Goal: Browse casually: Explore the website without a specific task or goal

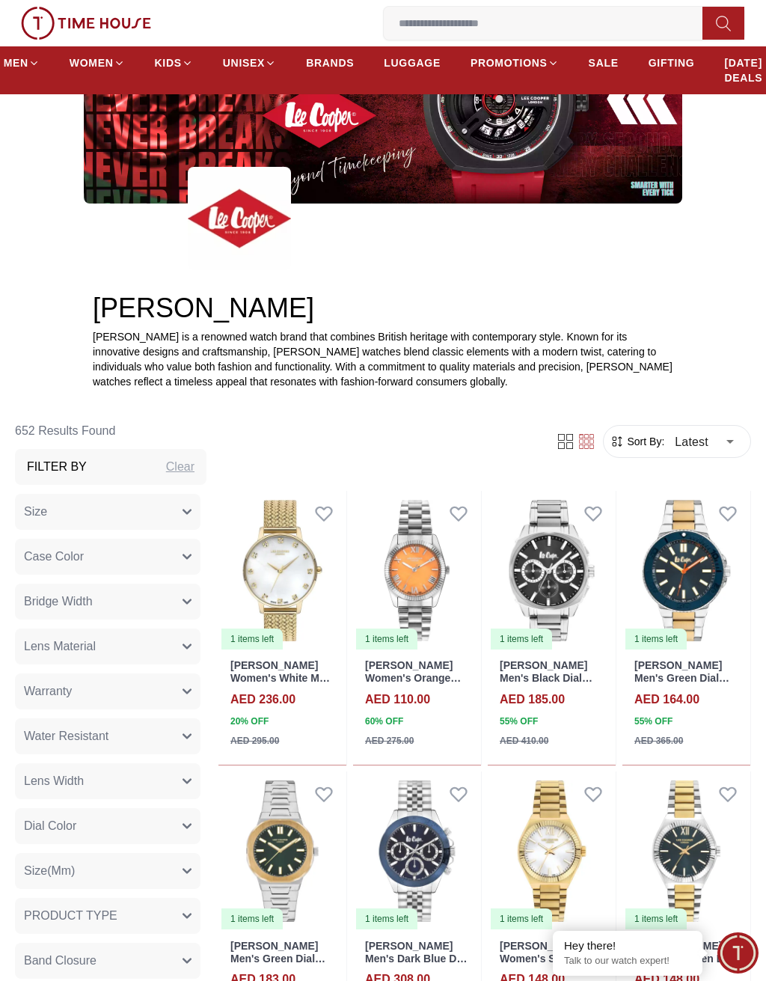
scroll to position [206, 0]
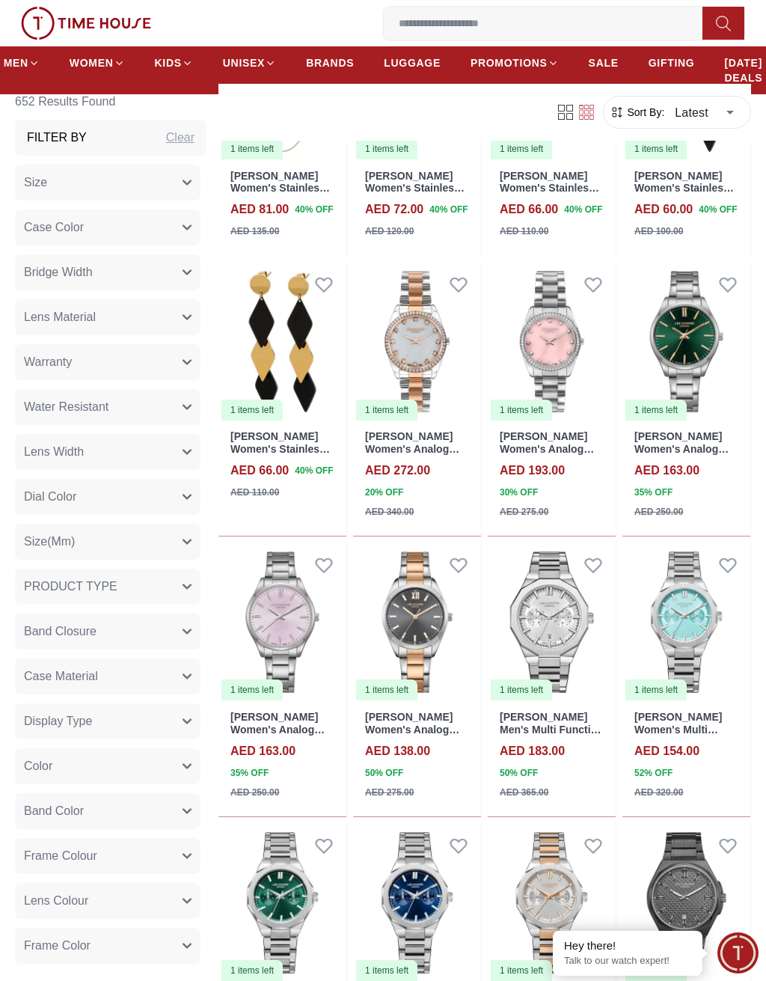
scroll to position [5346, 0]
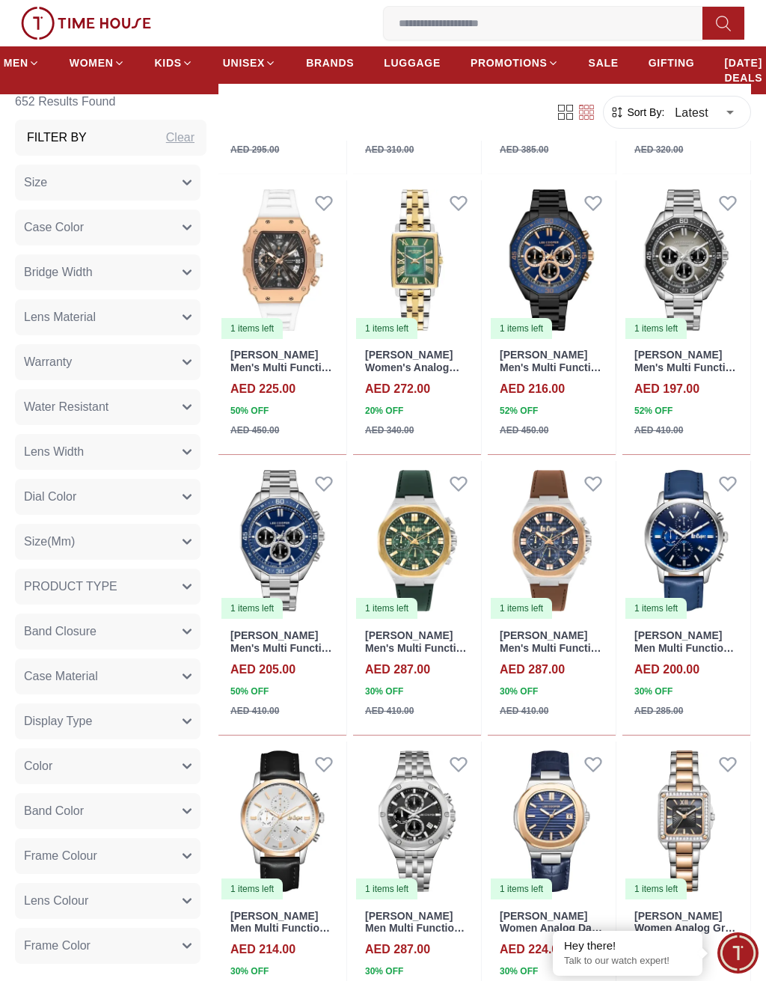
scroll to position [6487, 0]
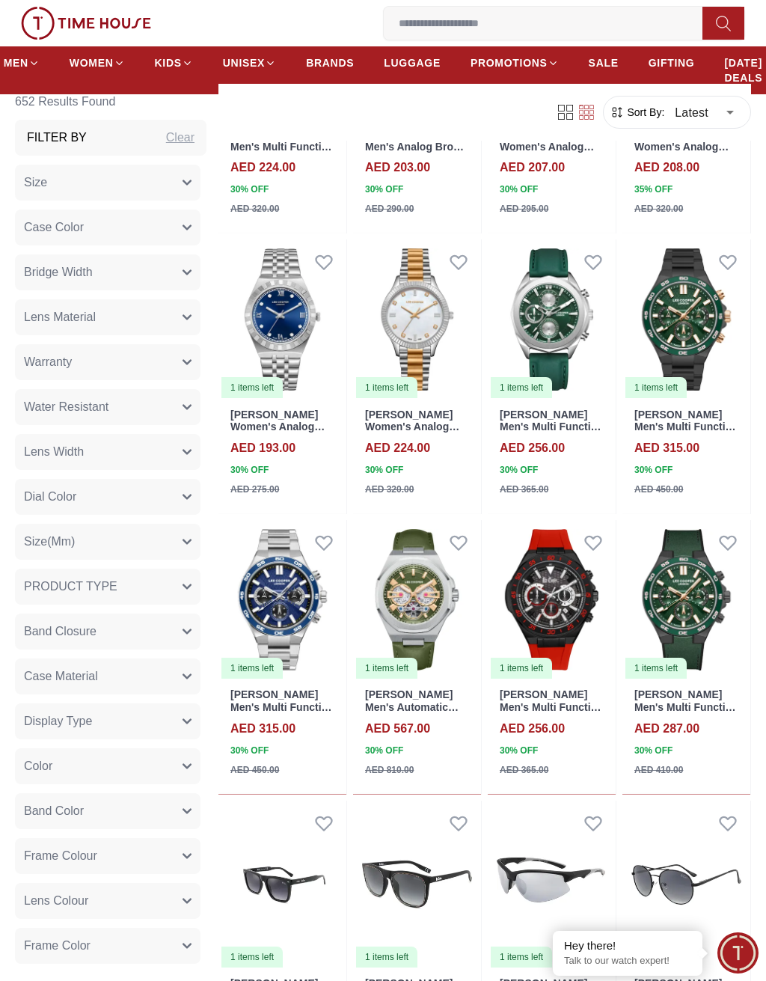
scroll to position [8156, 0]
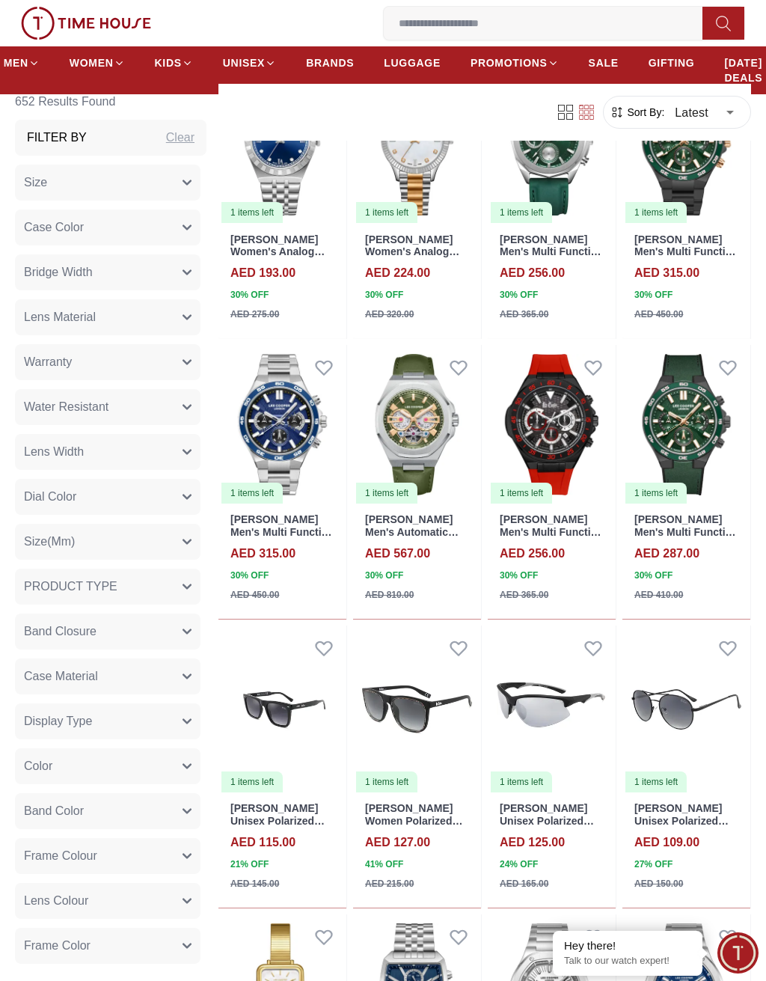
scroll to position [8623, 0]
